Goal: Task Accomplishment & Management: Manage account settings

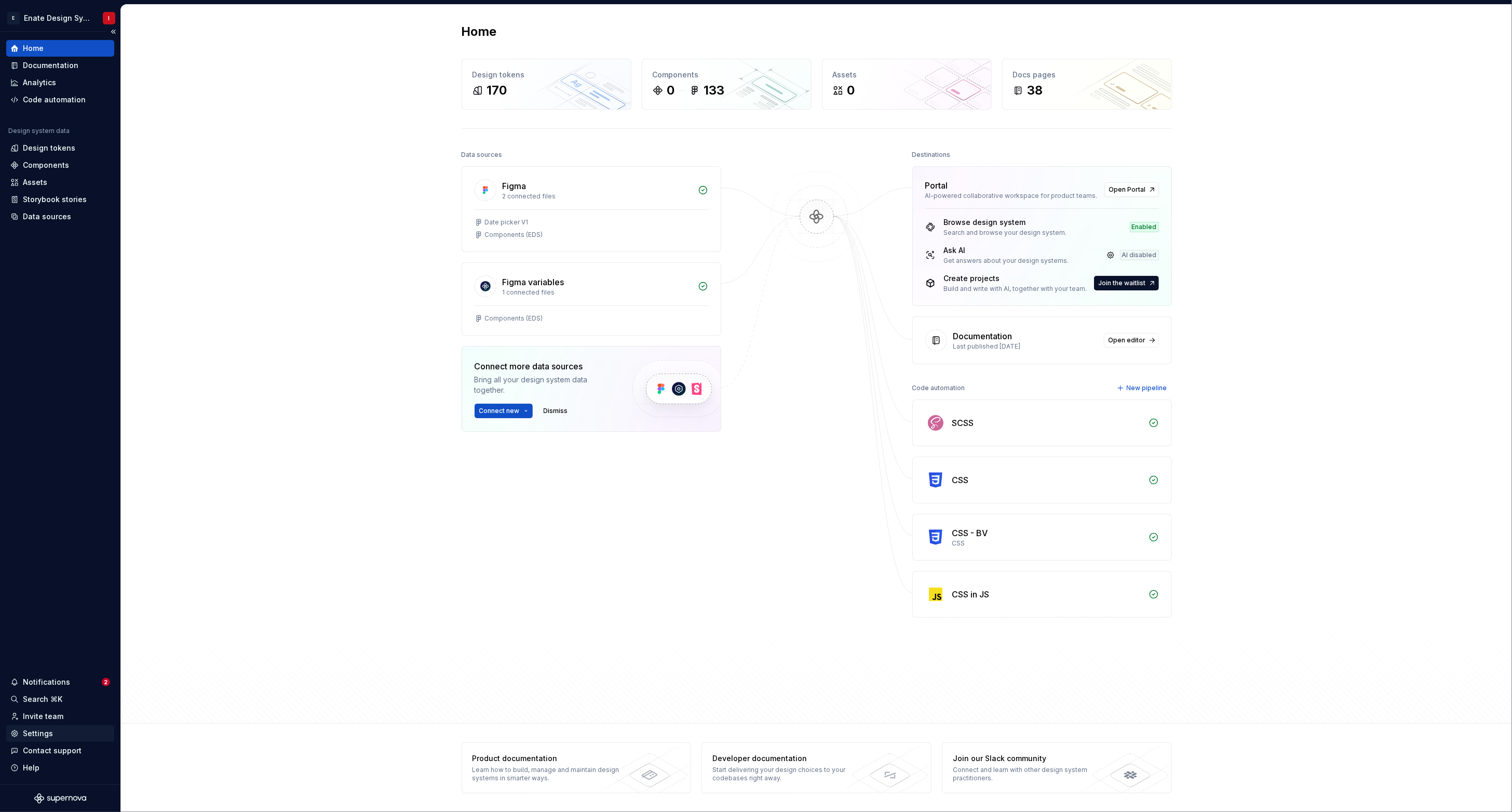
click at [41, 733] on div "Settings" at bounding box center [37, 733] width 30 height 10
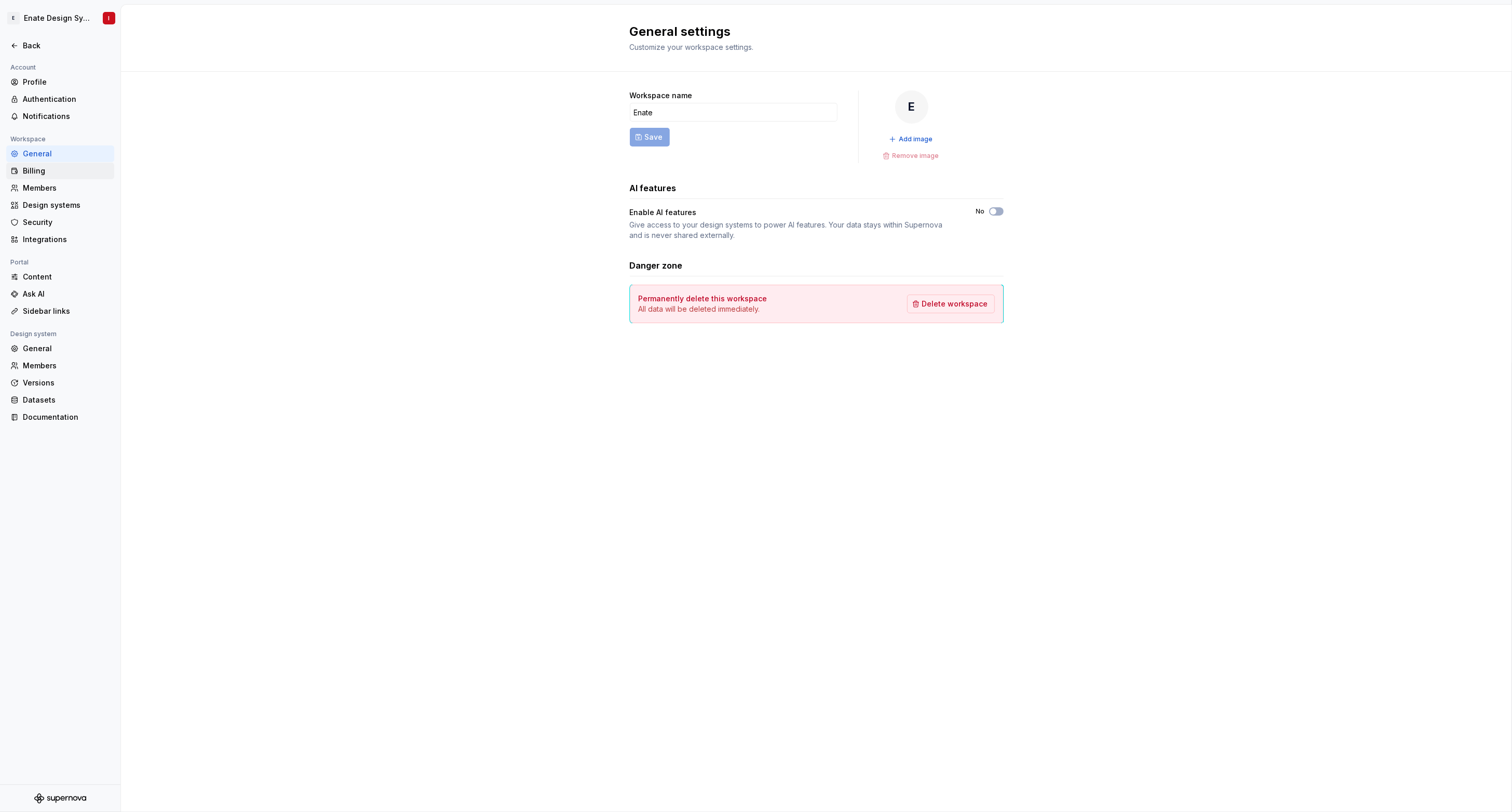
click at [37, 164] on div "Billing" at bounding box center [60, 170] width 108 height 16
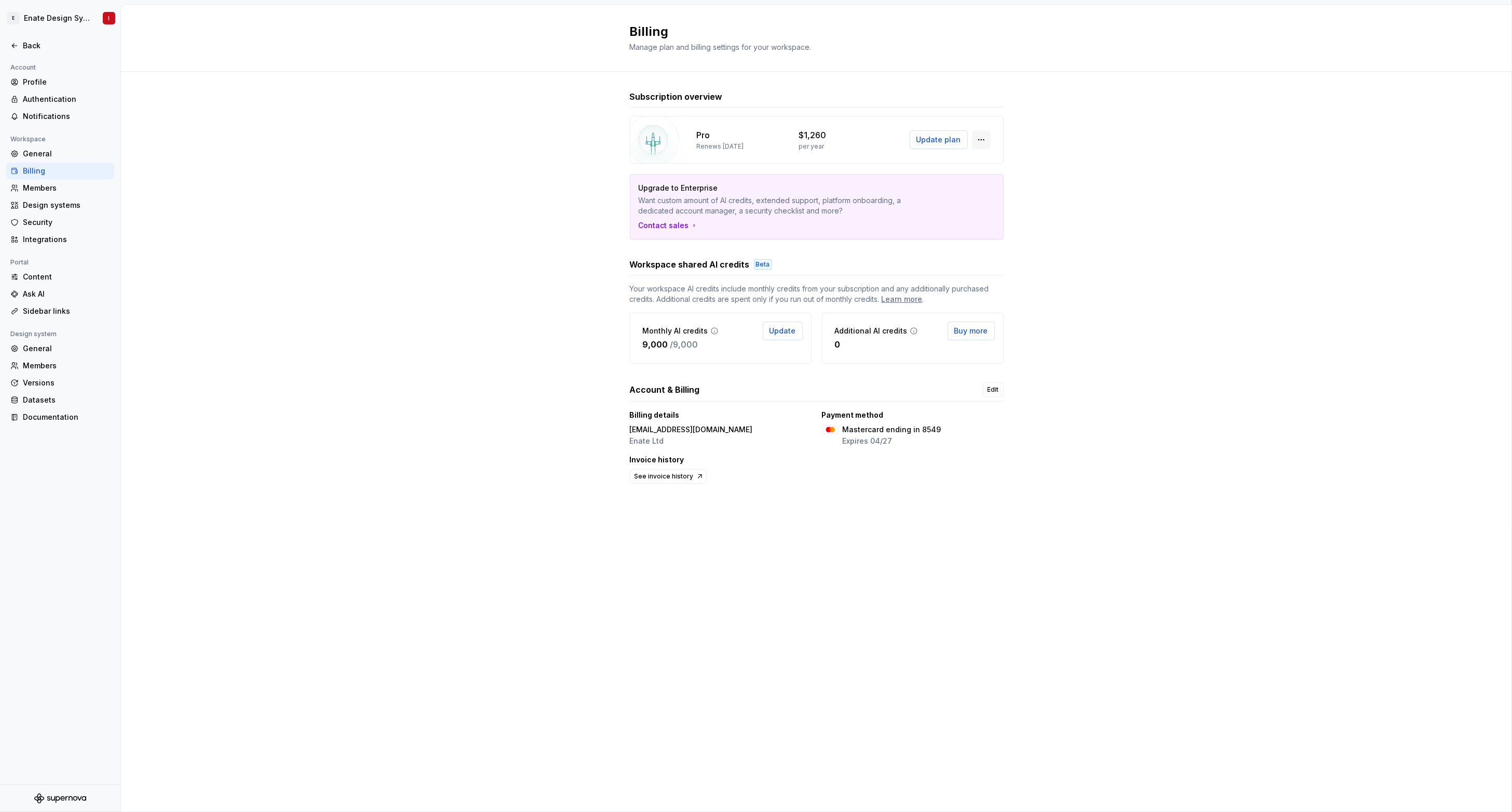
click at [977, 139] on button "button" at bounding box center [982, 140] width 19 height 19
click at [1023, 158] on div "Manage workspace members" at bounding box center [1045, 161] width 108 height 10
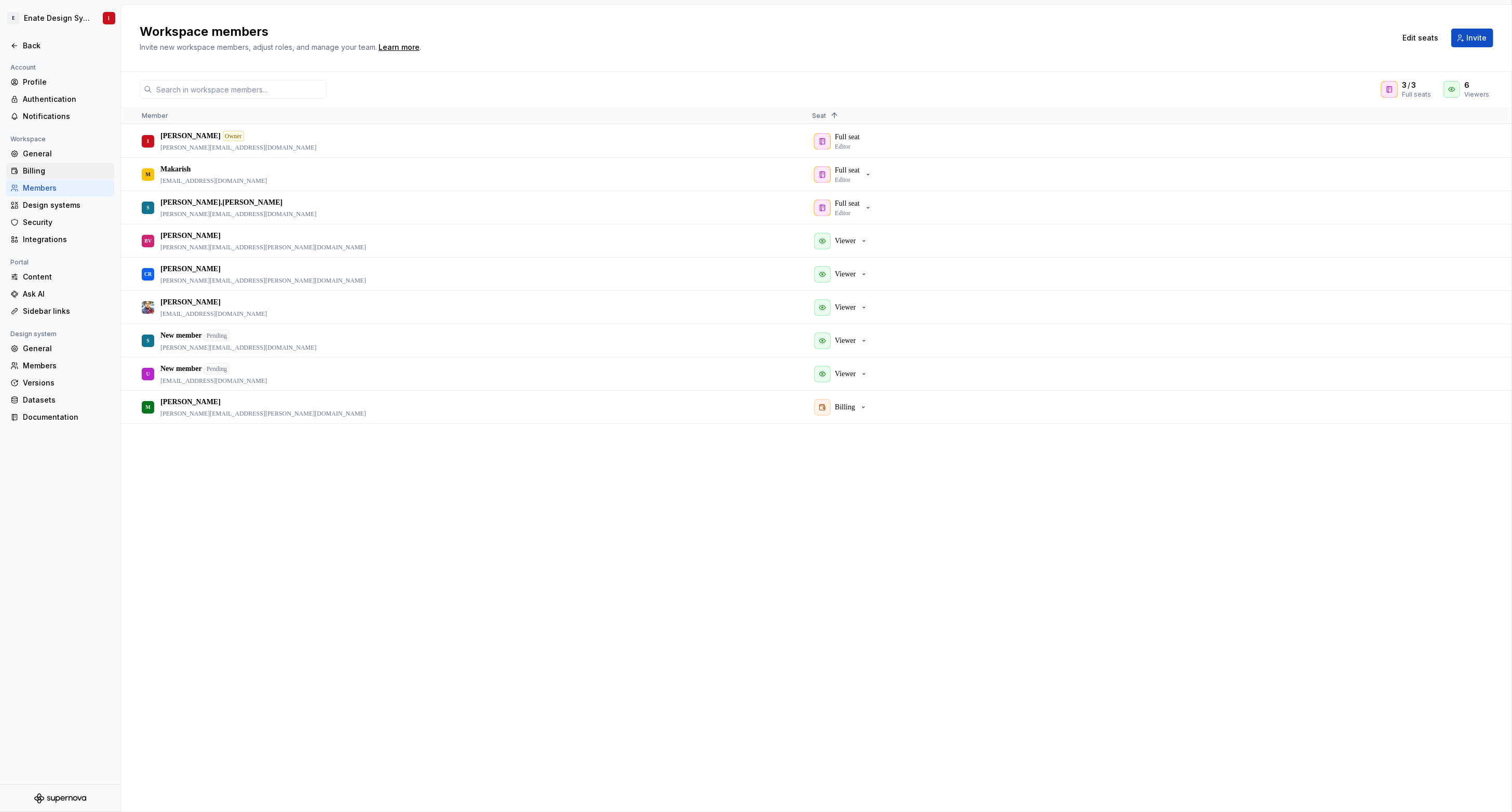
click at [28, 164] on div "Billing" at bounding box center [60, 170] width 108 height 16
